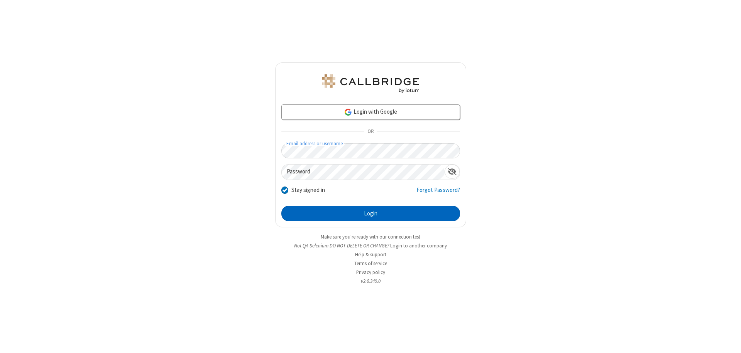
click at [370, 214] on button "Login" at bounding box center [370, 213] width 179 height 15
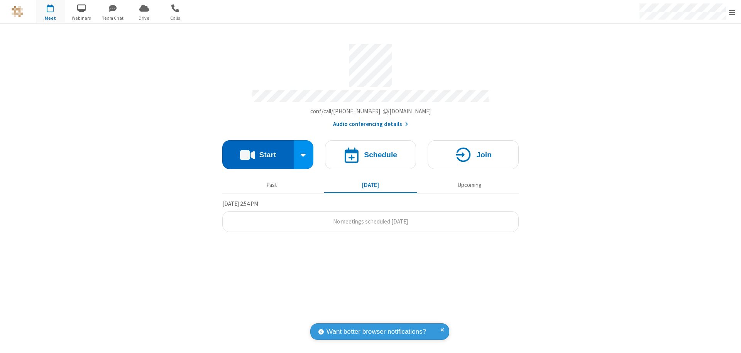
click at [258, 151] on button "Start" at bounding box center [257, 154] width 71 height 29
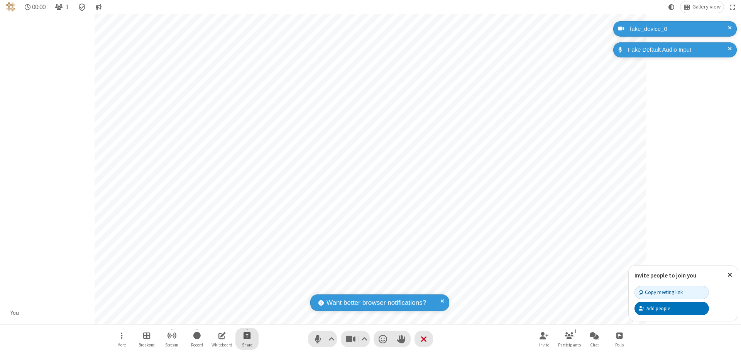
click at [247, 336] on span "Start sharing" at bounding box center [246, 336] width 7 height 10
click at [246, 289] on span "Share additional camera" at bounding box center [251, 290] width 57 height 7
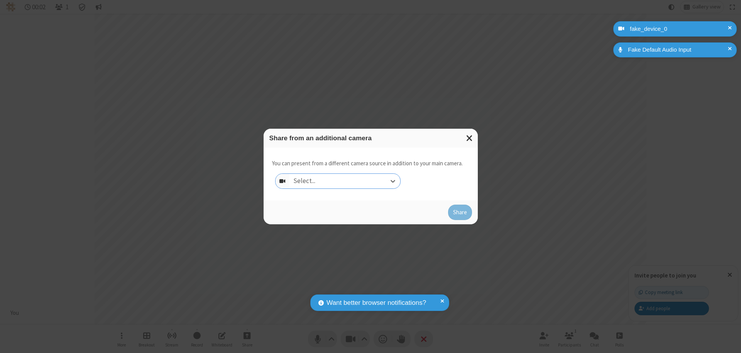
click at [344, 181] on div "Select..." at bounding box center [344, 181] width 111 height 15
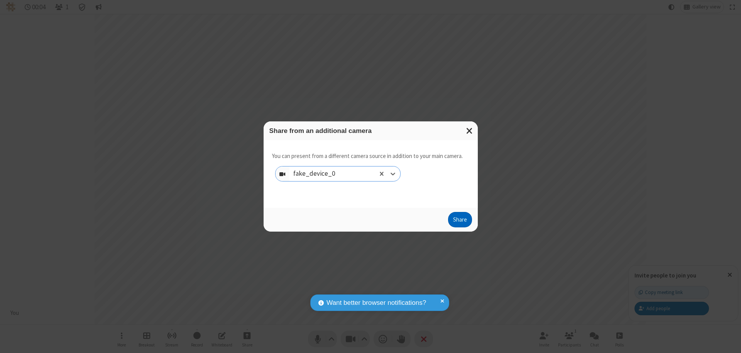
click at [459, 221] on button "Share" at bounding box center [460, 219] width 24 height 15
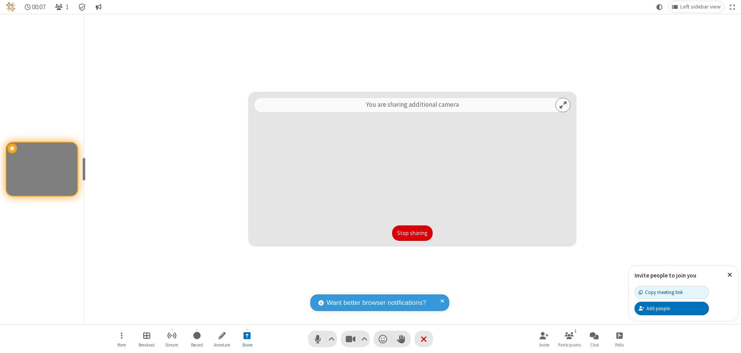
click at [412, 233] on button "Stop sharing" at bounding box center [412, 233] width 41 height 15
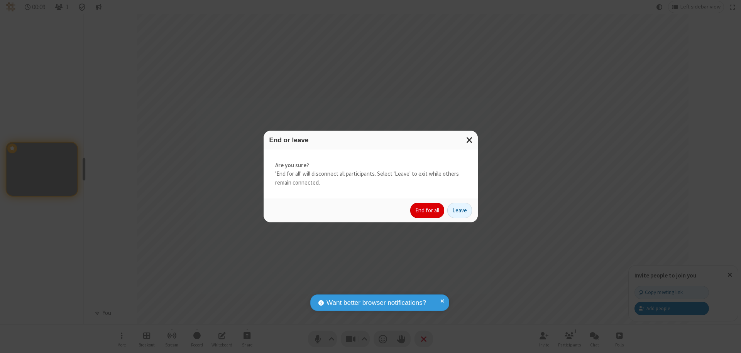
click at [427, 211] on button "End for all" at bounding box center [427, 210] width 34 height 15
